Goal: Task Accomplishment & Management: Manage account settings

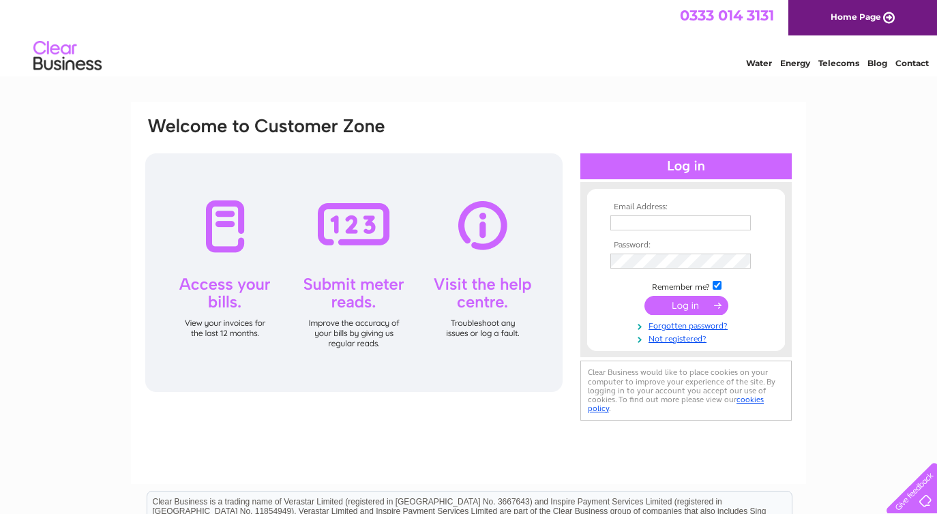
click at [571, 80] on html "0333 014 3131 Home Page Water Energy Telecoms Blog Contact" at bounding box center [468, 40] width 937 height 80
type input "enquiries@sealladhnamara.co.uk"
click at [676, 303] on input "submit" at bounding box center [686, 305] width 84 height 19
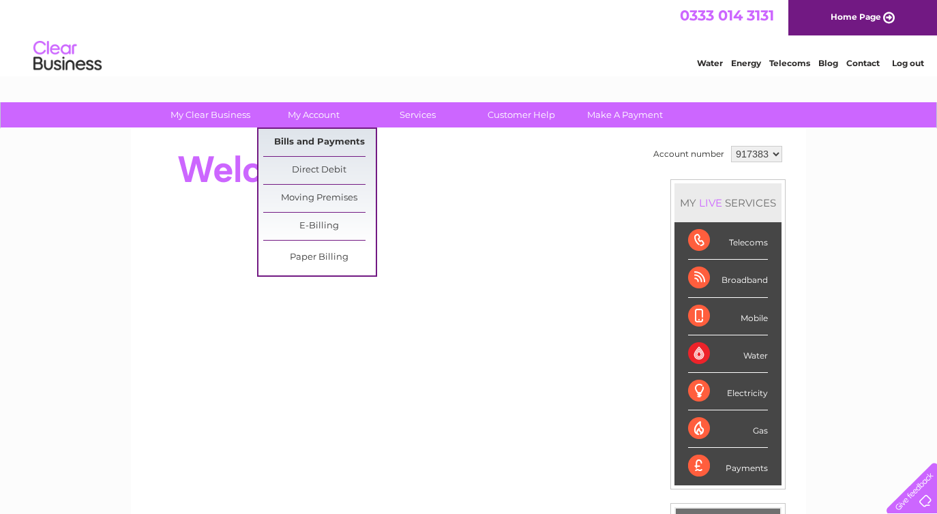
click at [301, 141] on link "Bills and Payments" at bounding box center [319, 142] width 112 height 27
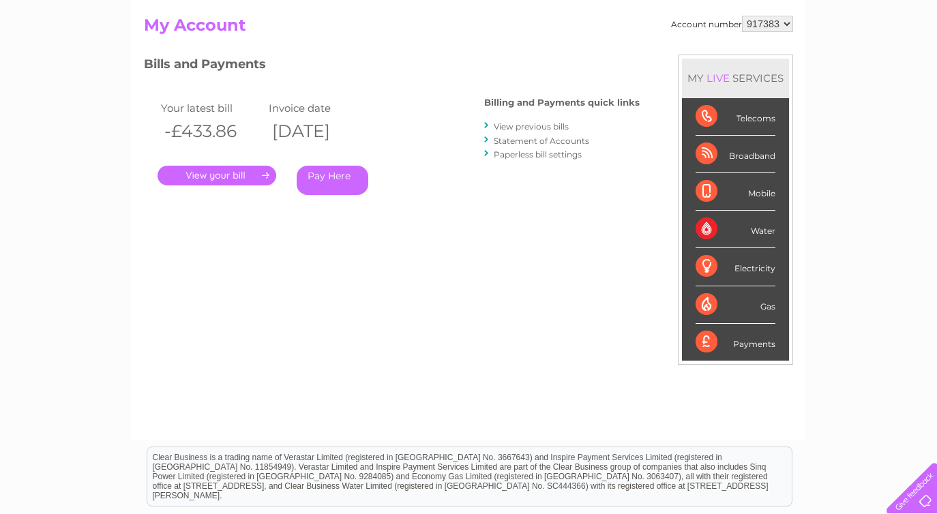
scroll to position [140, 0]
click at [209, 174] on link "." at bounding box center [216, 176] width 119 height 20
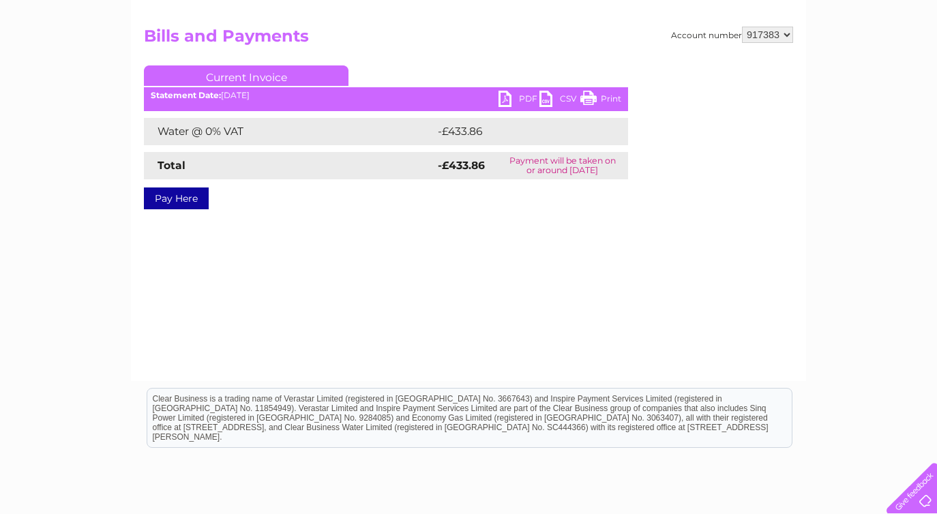
scroll to position [160, 0]
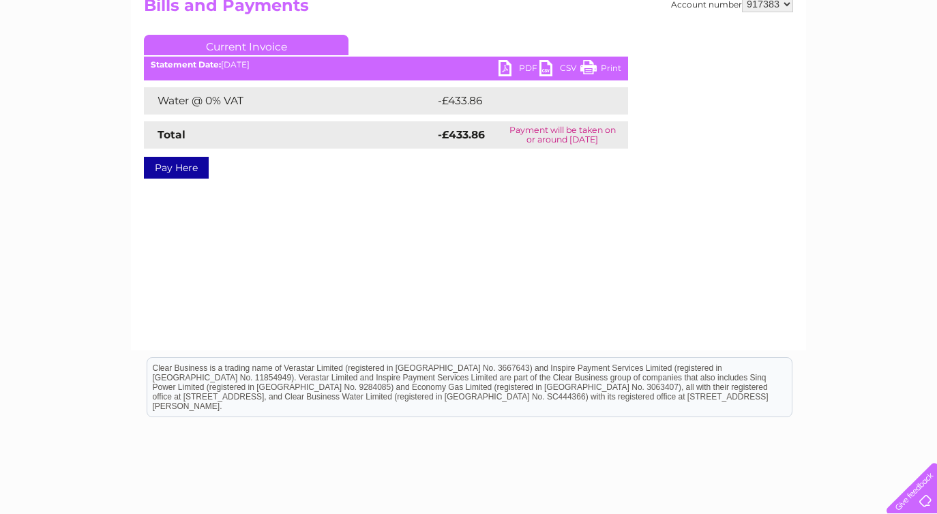
click at [500, 67] on link "PDF" at bounding box center [518, 70] width 41 height 20
